Goal: Task Accomplishment & Management: Manage account settings

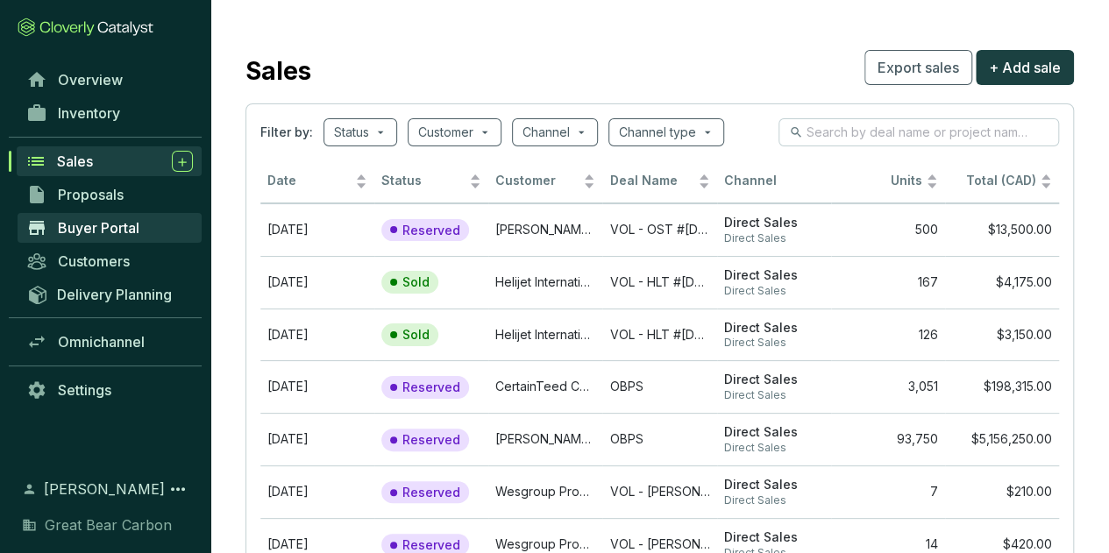
click at [139, 215] on link "Buyer Portal" at bounding box center [110, 228] width 184 height 30
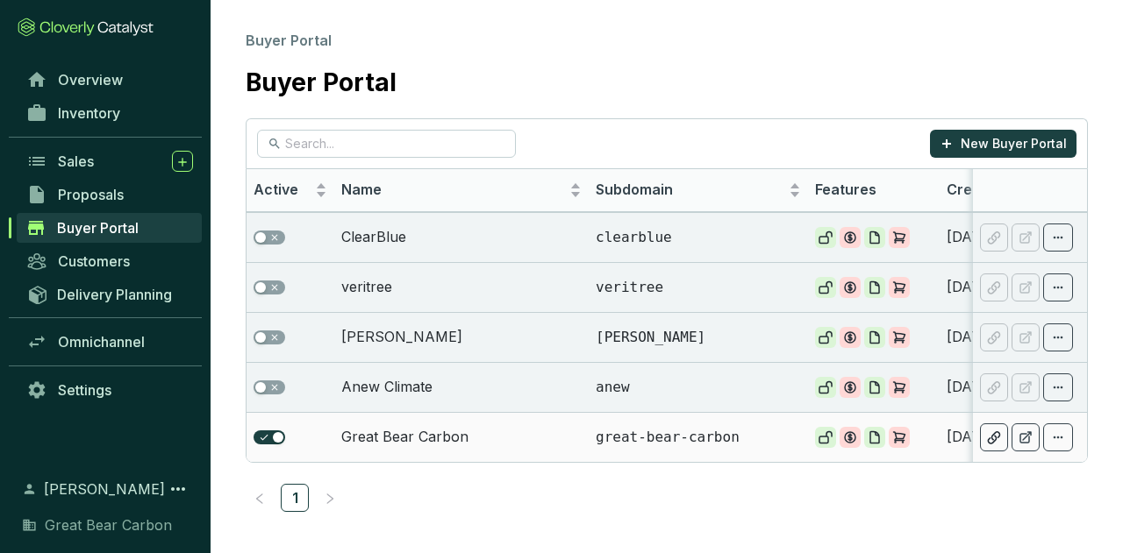
click at [495, 431] on td "Great Bear Carbon" at bounding box center [461, 437] width 254 height 50
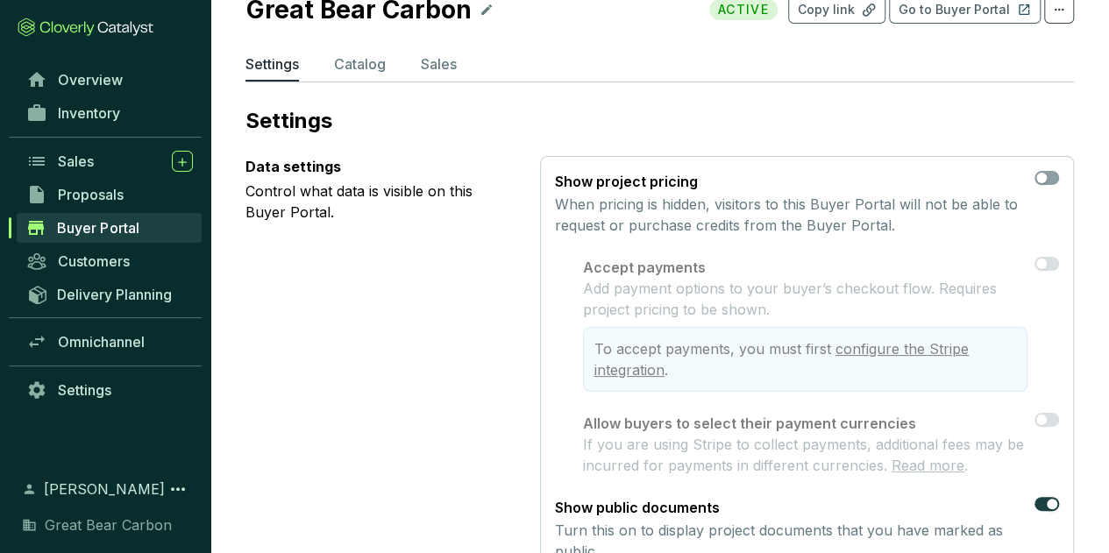
scroll to position [63, 0]
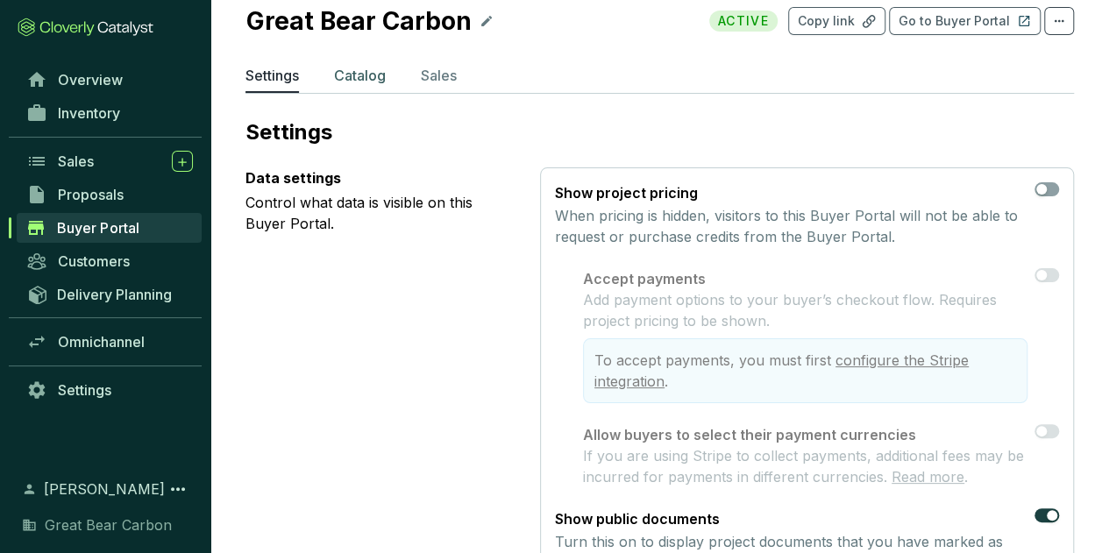
click at [364, 74] on p "Catalog" at bounding box center [360, 75] width 52 height 21
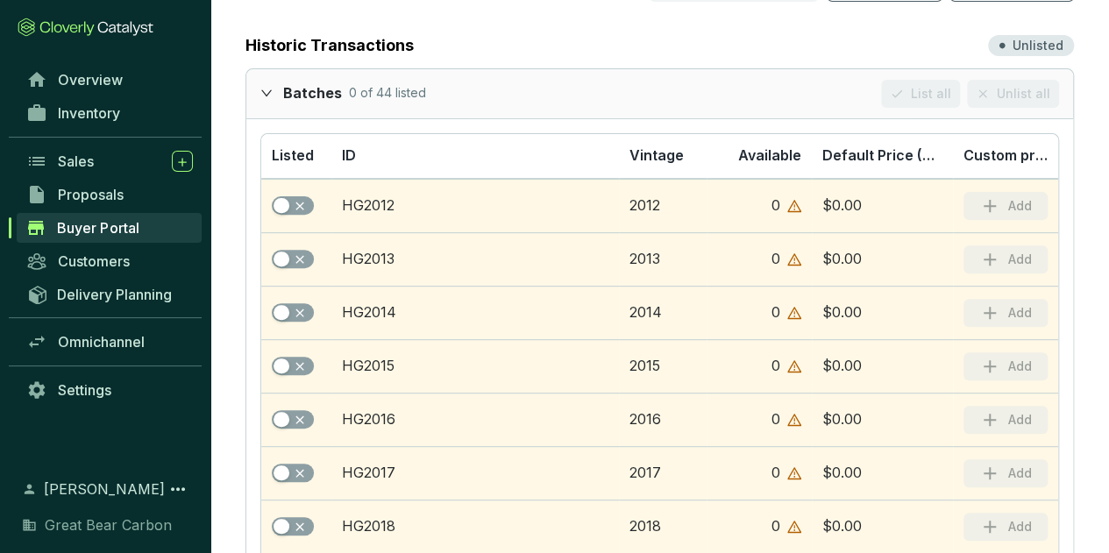
scroll to position [216, 0]
click at [260, 95] on icon "expanded" at bounding box center [266, 92] width 12 height 12
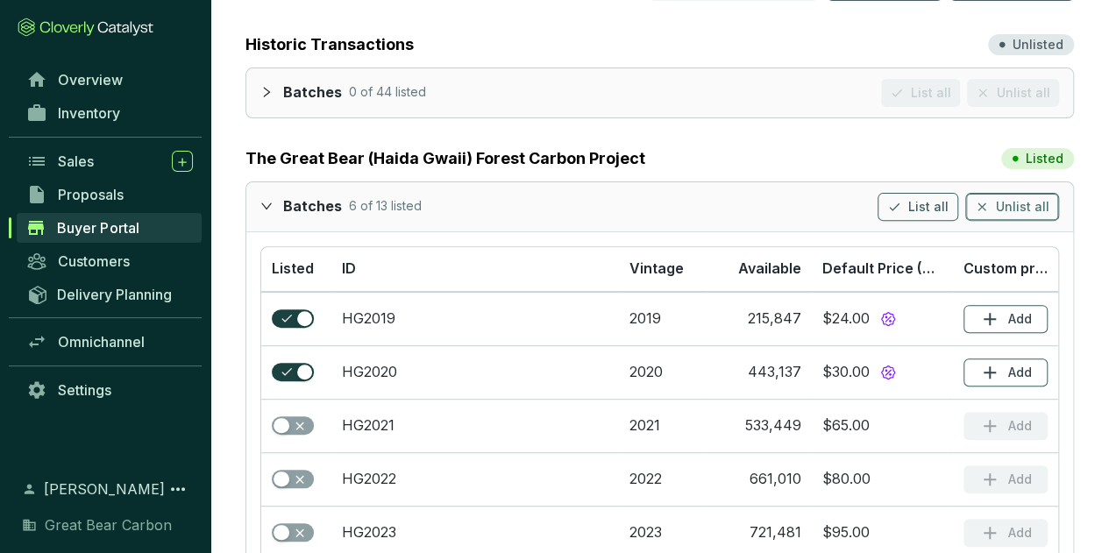
click at [1037, 199] on span "Unlist all" at bounding box center [1022, 207] width 53 height 18
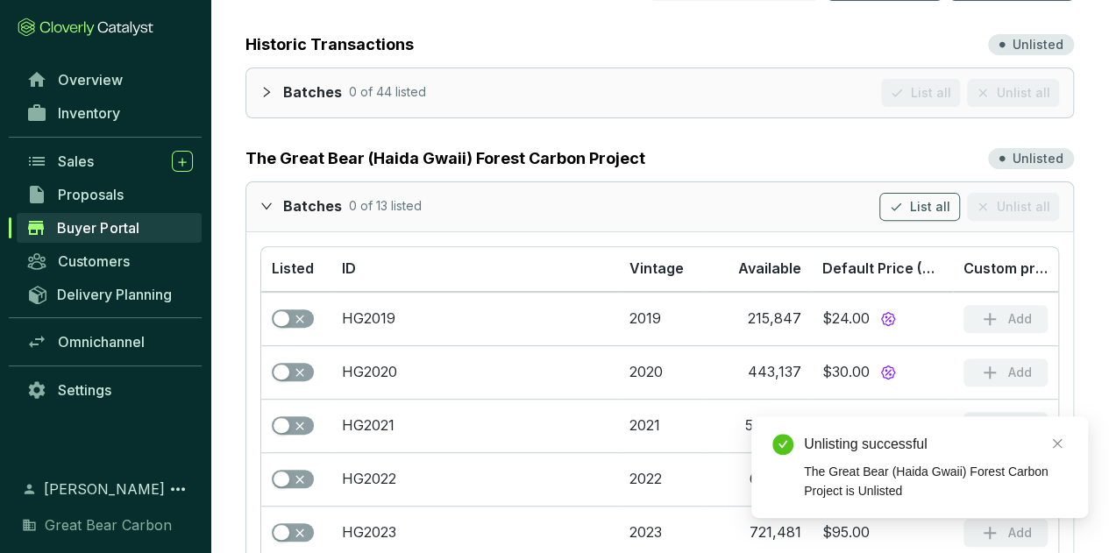
click at [267, 200] on icon "expanded" at bounding box center [266, 206] width 12 height 12
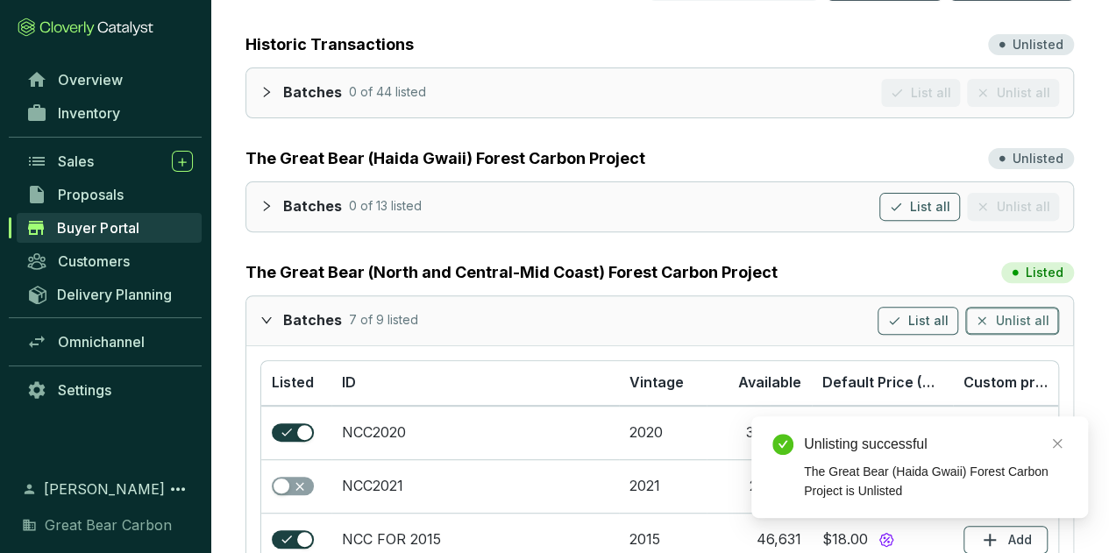
click at [1009, 321] on span "Unlist all" at bounding box center [1022, 321] width 53 height 18
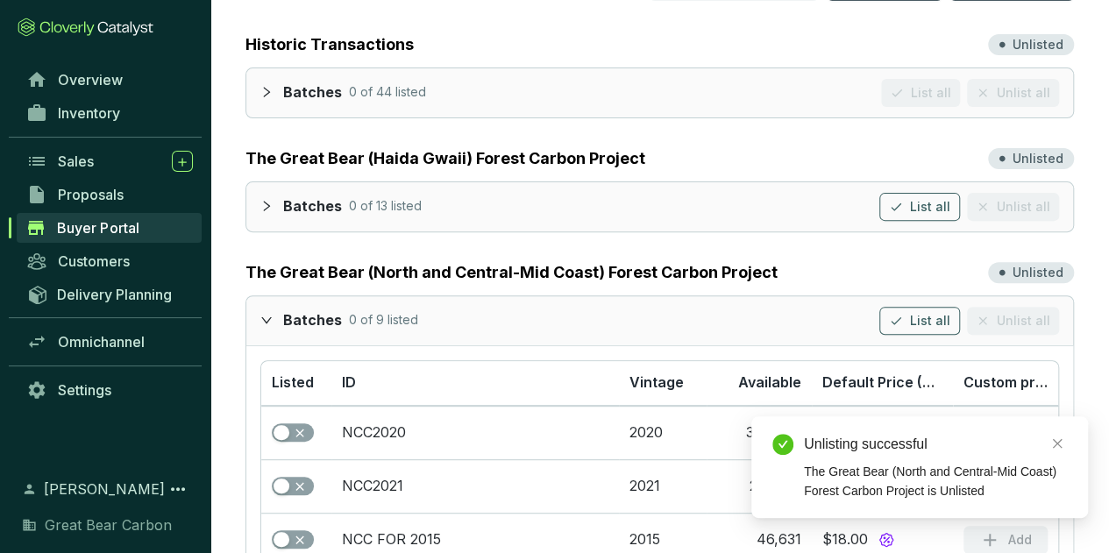
click at [253, 313] on div "Batches 0 of 9 listed List all Unlist all" at bounding box center [659, 320] width 827 height 49
click at [272, 313] on div at bounding box center [271, 319] width 23 height 25
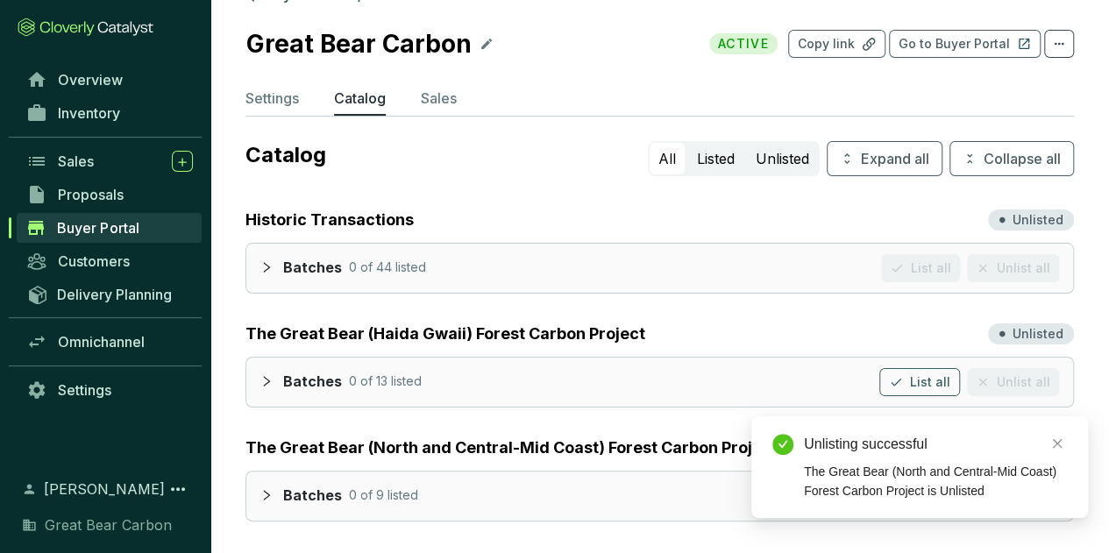
scroll to position [0, 0]
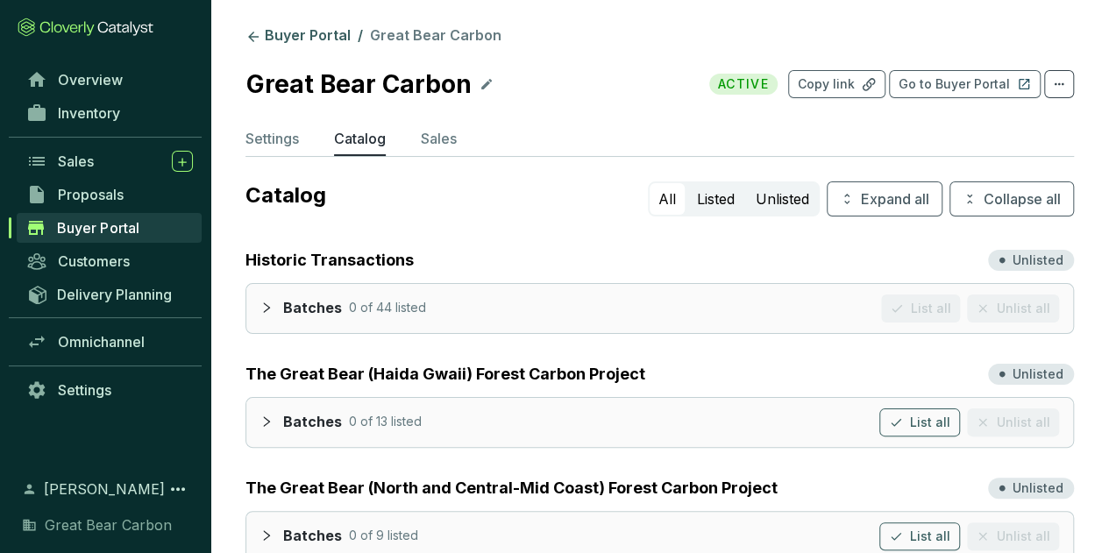
click at [972, 100] on section "Great Bear Carbon ACTIVE Copy link Go to Buyer Portal" at bounding box center [660, 84] width 829 height 39
click at [961, 83] on p "Go to Buyer Portal" at bounding box center [954, 84] width 111 height 18
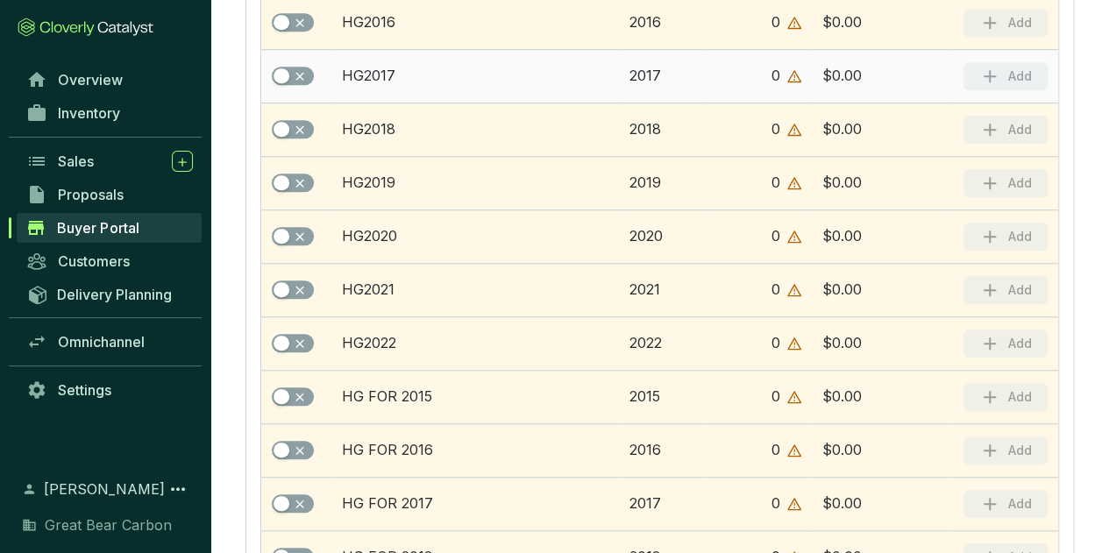
scroll to position [613, 0]
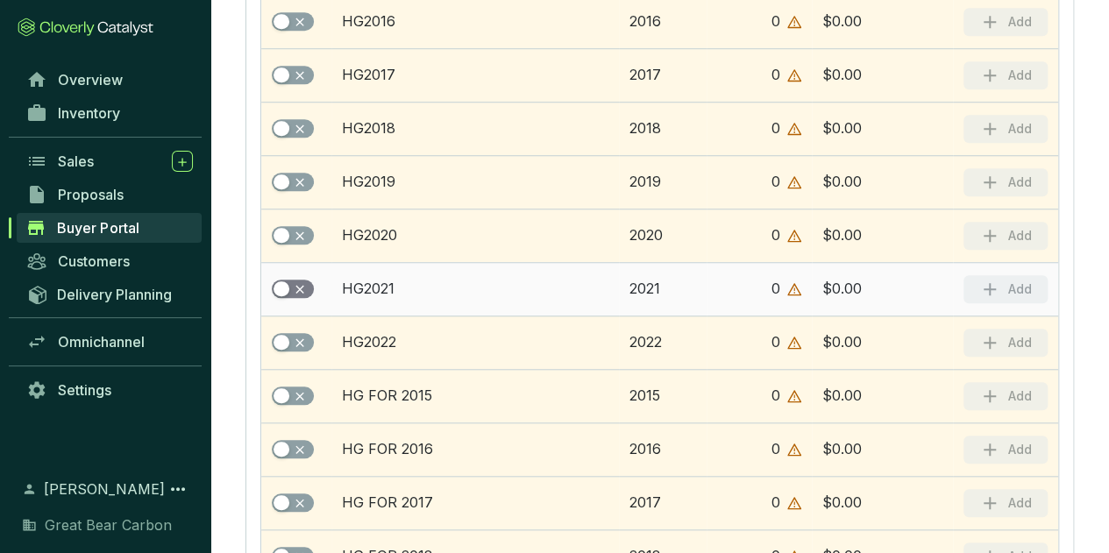
click at [282, 282] on div "button" at bounding box center [282, 290] width 16 height 16
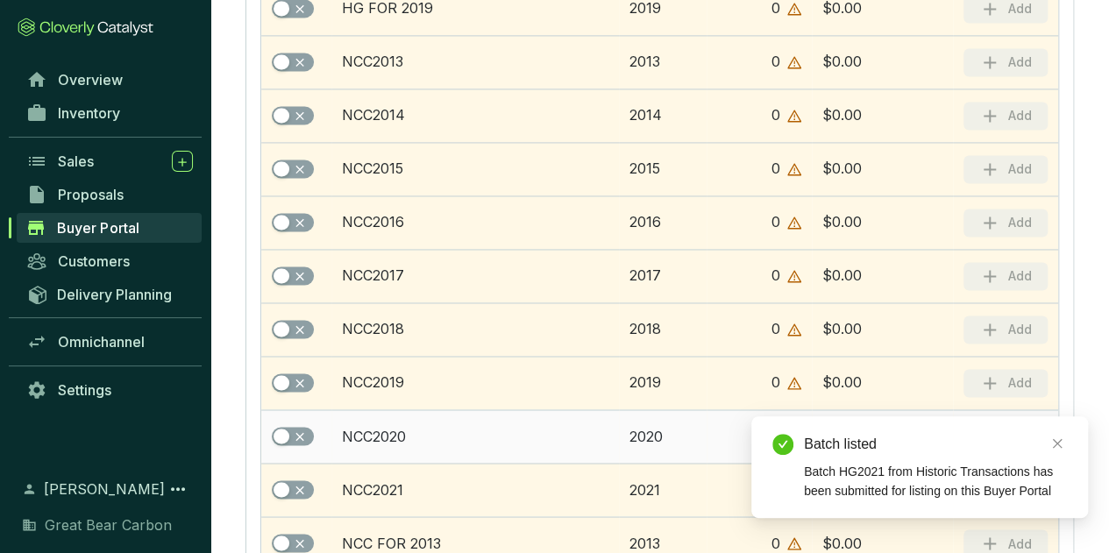
scroll to position [1256, 0]
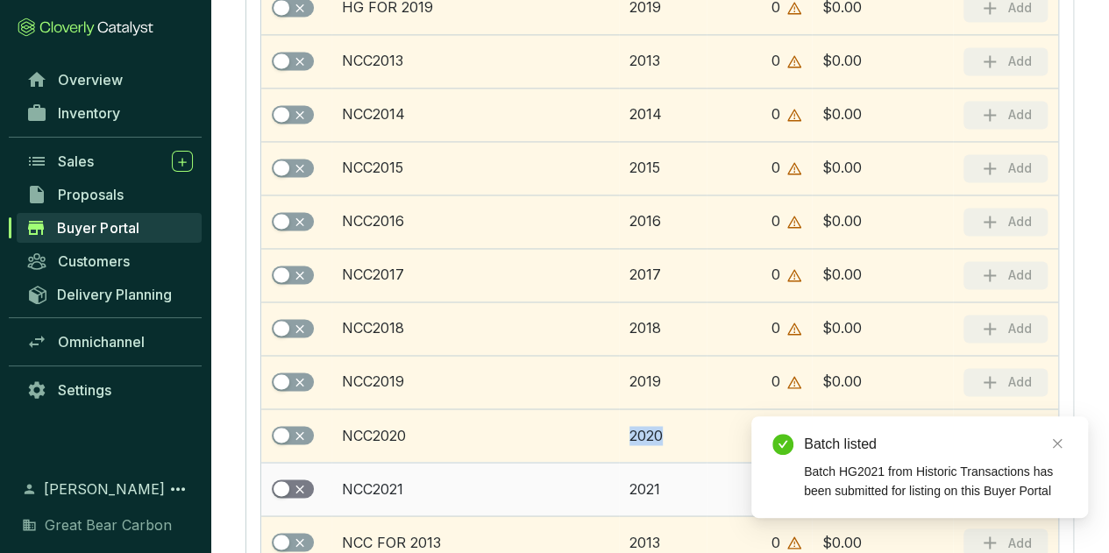
drag, startPoint x: 468, startPoint y: 423, endPoint x: 286, endPoint y: 480, distance: 191.1
click at [286, 480] on tbody "HG2012 2012 0 $0.00 Add HG2013 2013 0 $0.00 Add HG2014 2014 0 $0.00 Add HG2015 …" at bounding box center [659, 355] width 797 height 2354
click at [286, 481] on div "button" at bounding box center [282, 489] width 16 height 16
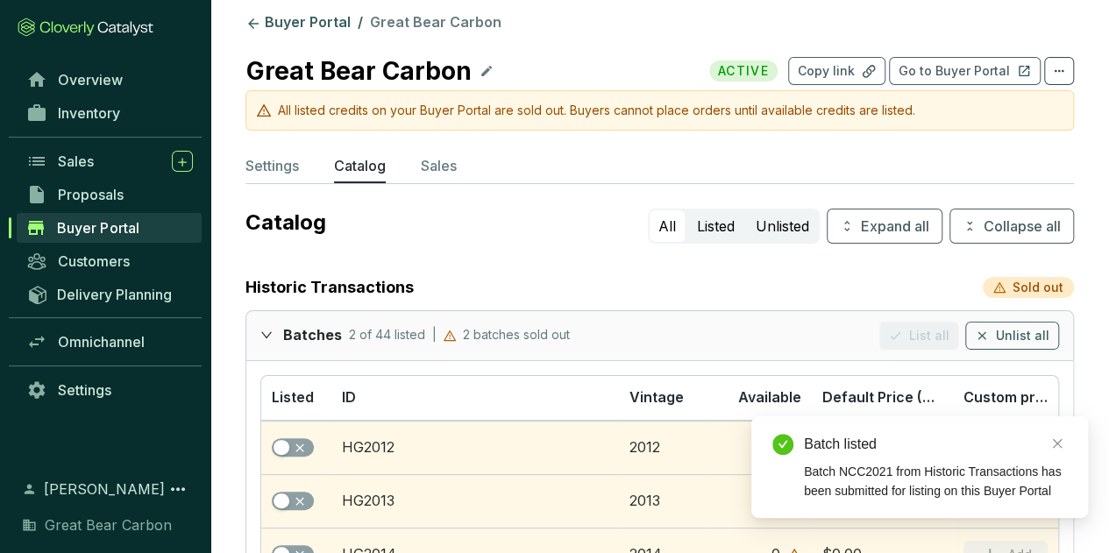
scroll to position [0, 0]
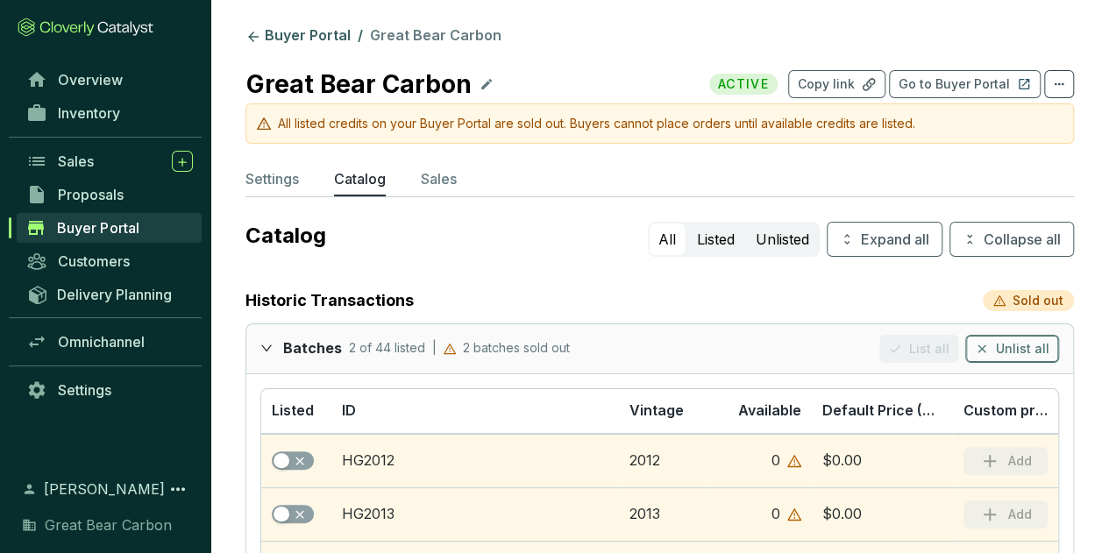
click at [1002, 359] on button "Unlist all" at bounding box center [1013, 349] width 94 height 28
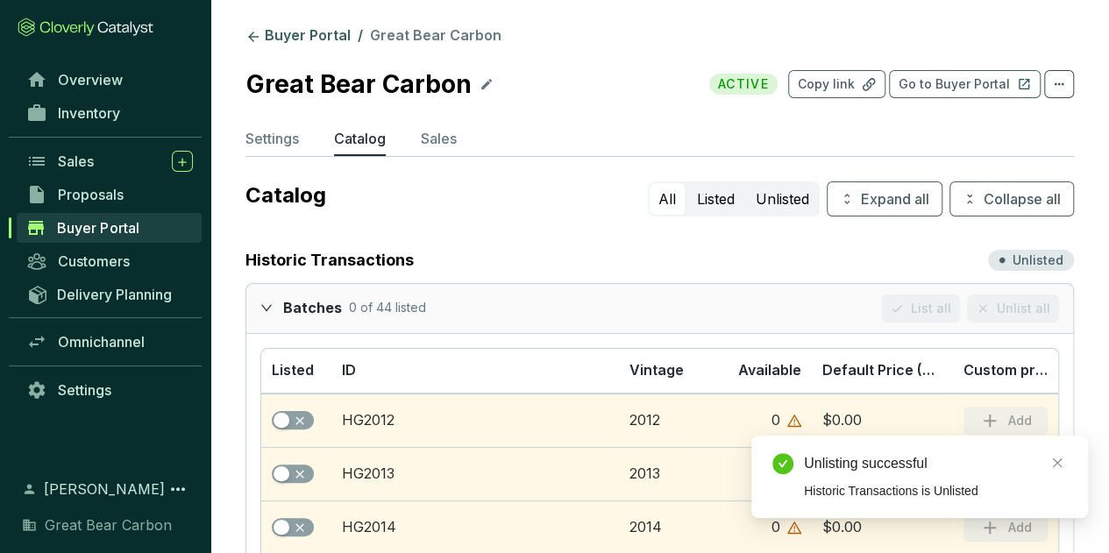
click at [267, 299] on div at bounding box center [271, 307] width 23 height 25
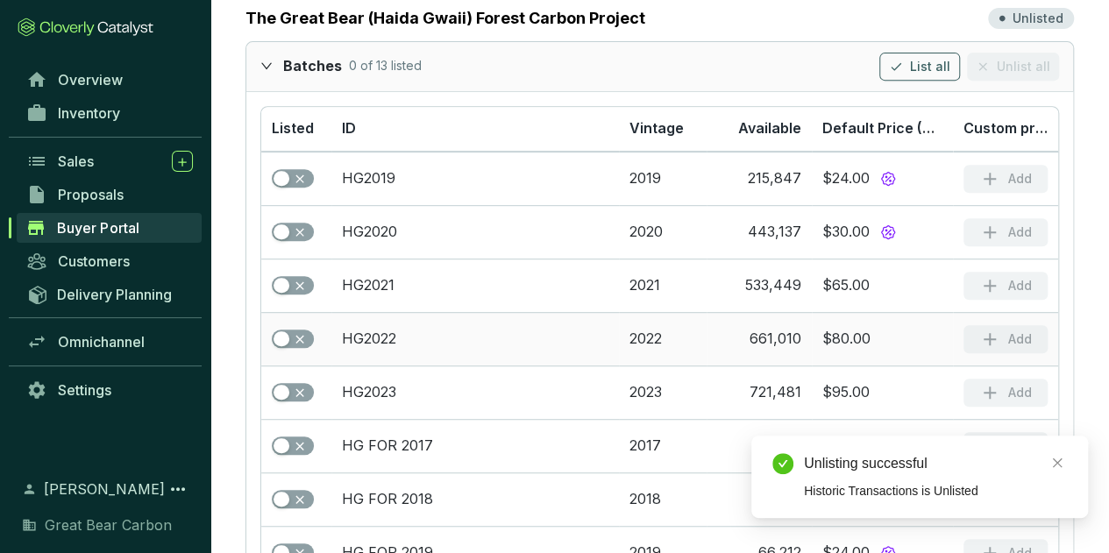
scroll to position [518, 0]
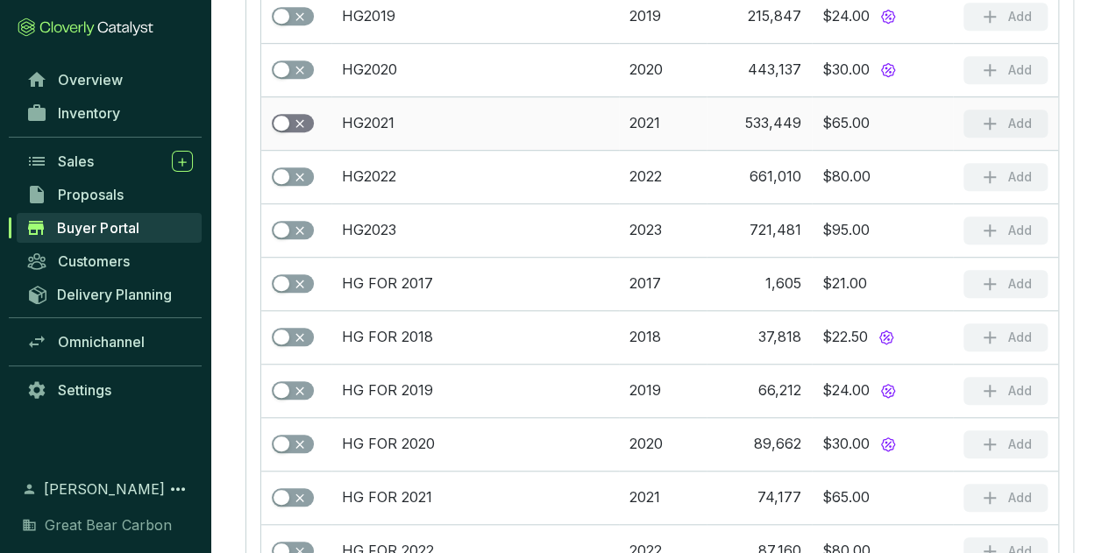
click at [296, 117] on span "button" at bounding box center [293, 123] width 42 height 19
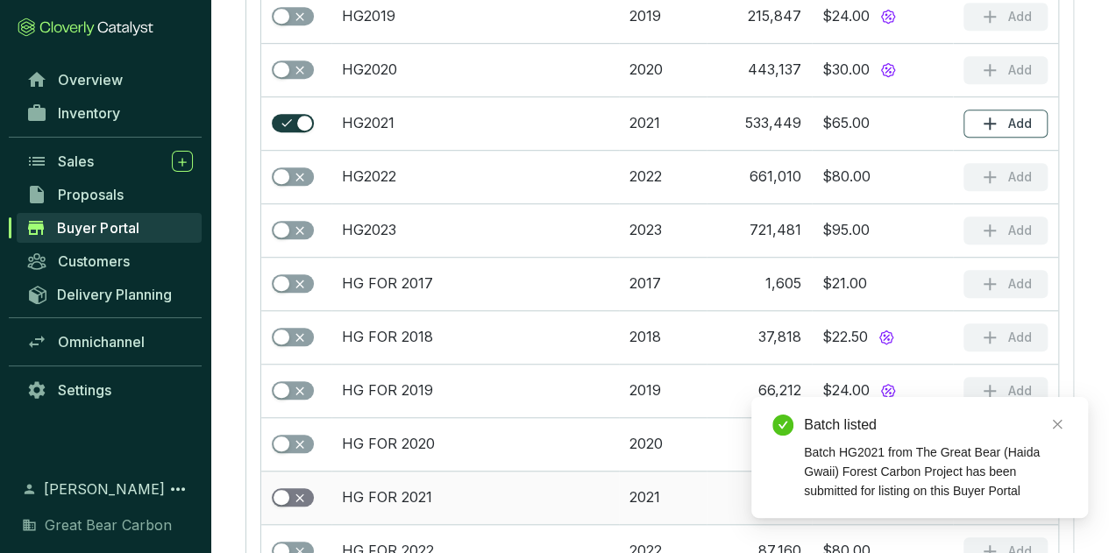
click at [297, 488] on span "button" at bounding box center [293, 497] width 42 height 19
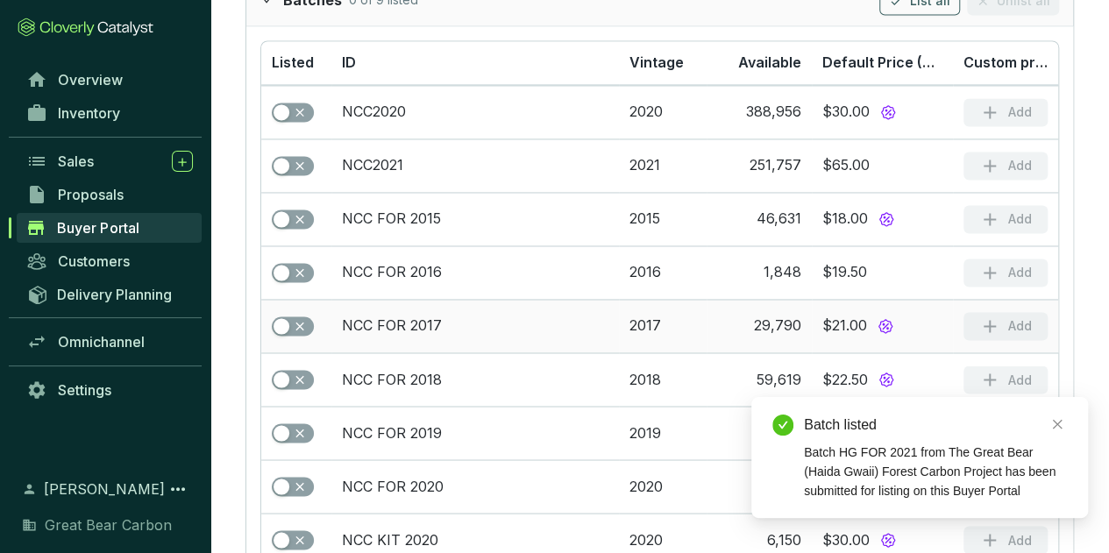
scroll to position [1308, 0]
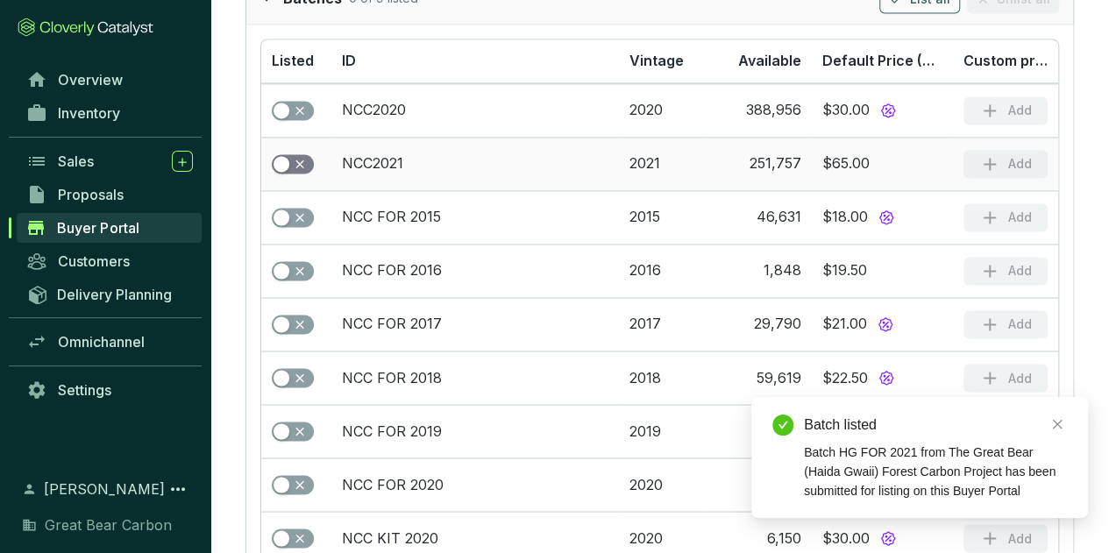
click at [292, 154] on button "button" at bounding box center [293, 163] width 42 height 19
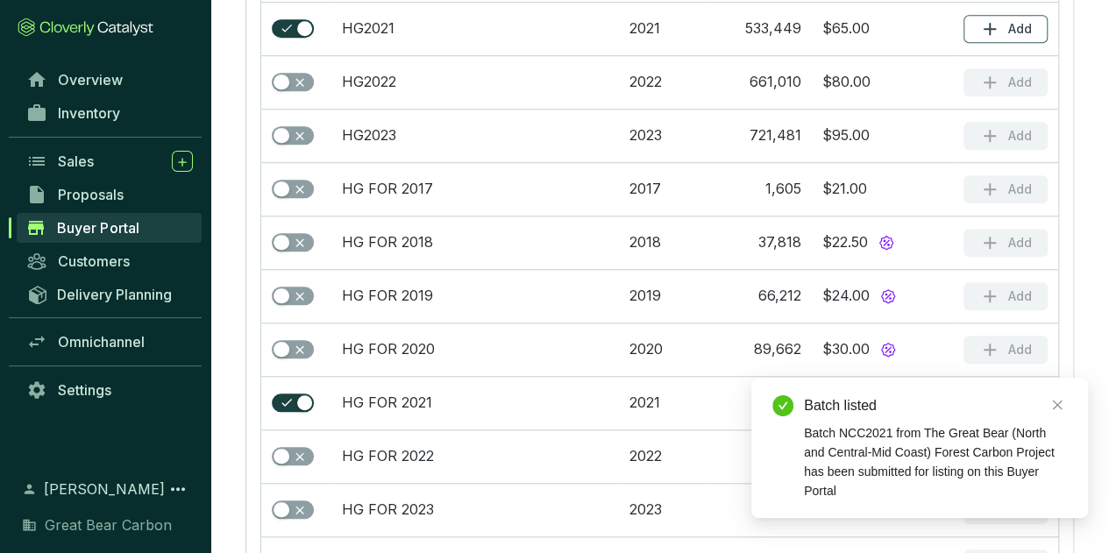
scroll to position [0, 0]
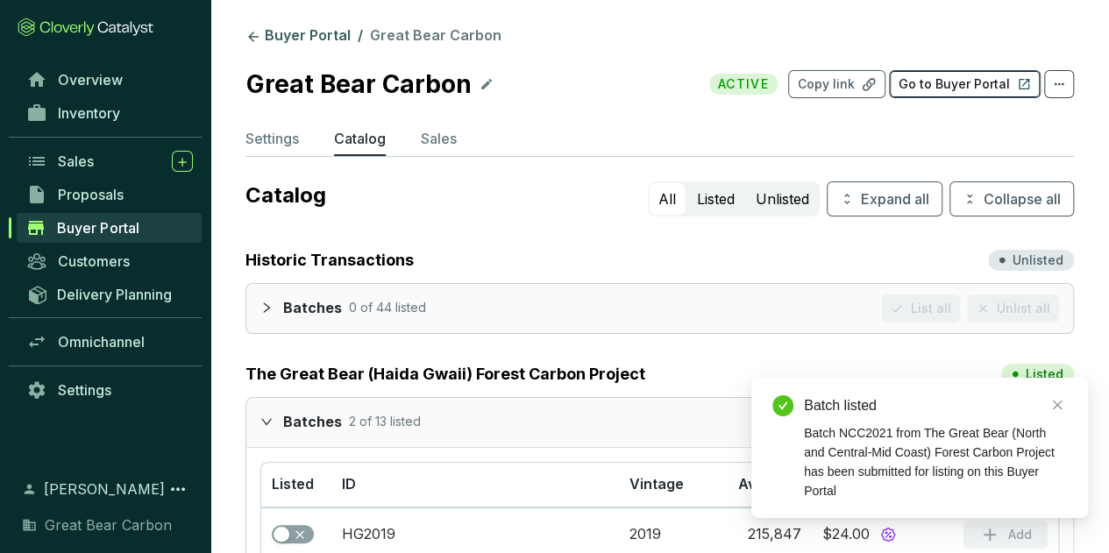
click at [949, 84] on p "Go to Buyer Portal" at bounding box center [954, 84] width 111 height 18
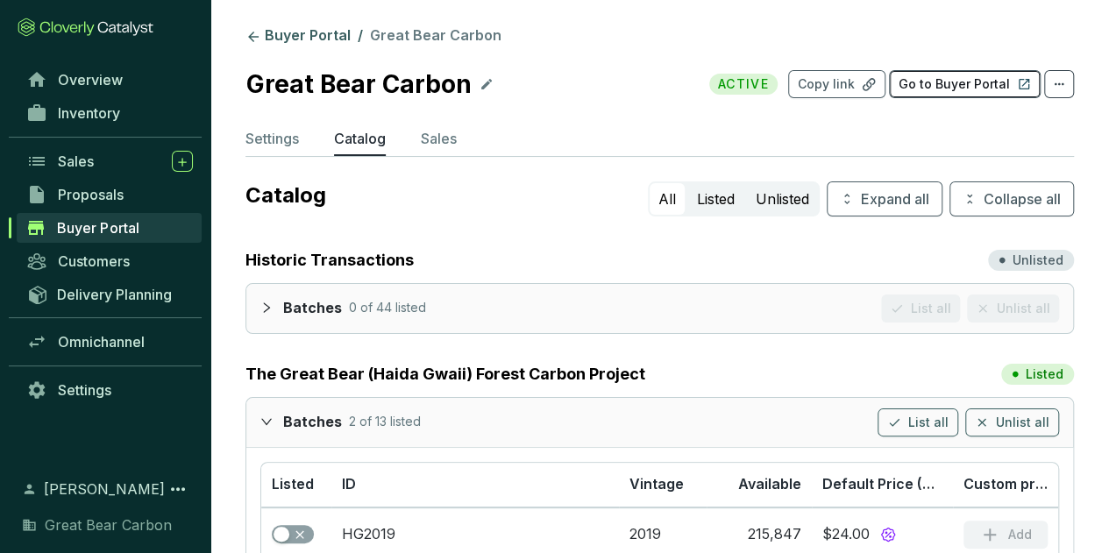
click at [945, 92] on p "Go to Buyer Portal" at bounding box center [954, 84] width 111 height 18
